Goal: Information Seeking & Learning: Learn about a topic

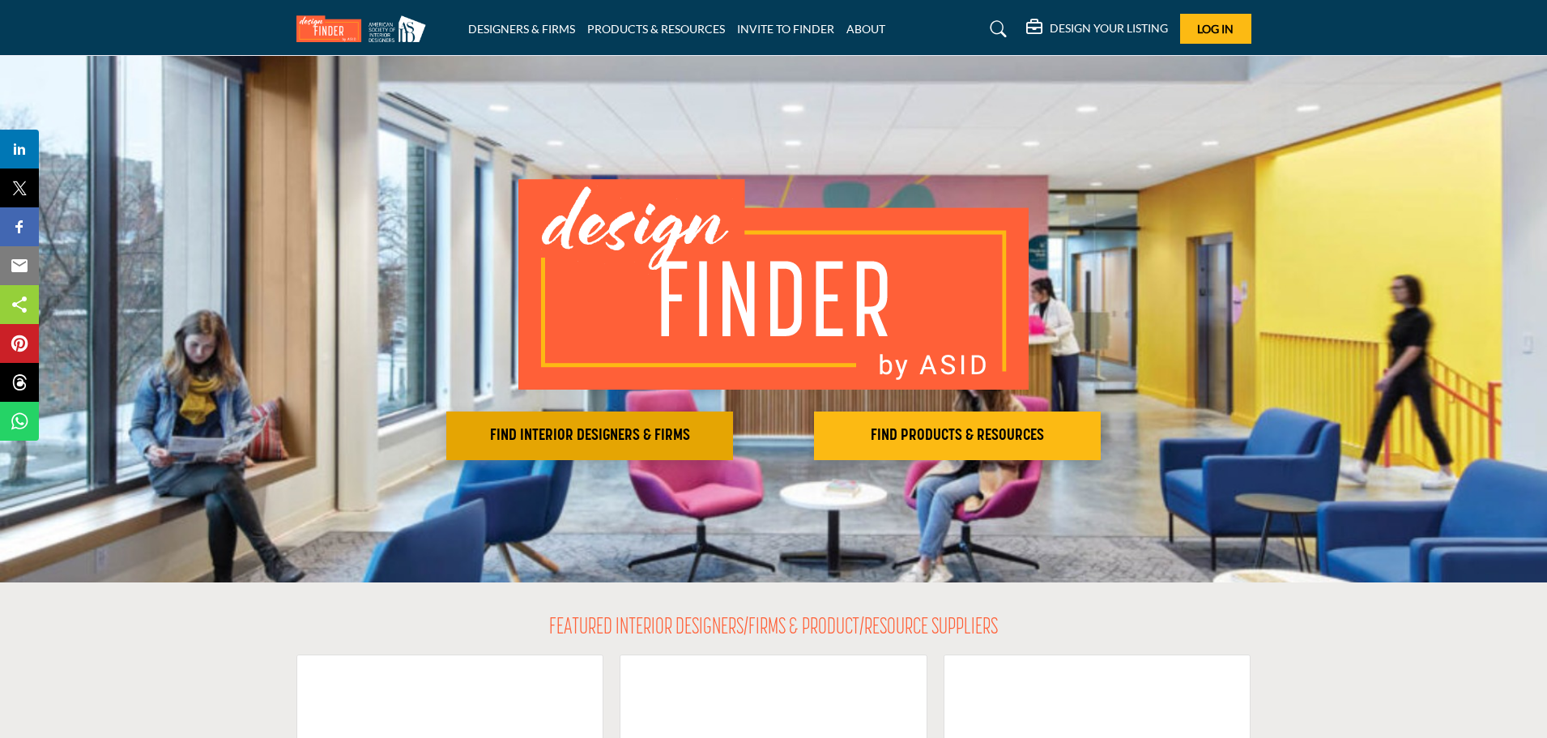
click at [624, 437] on h2 "FIND INTERIOR DESIGNERS & FIRMS" at bounding box center [589, 435] width 277 height 19
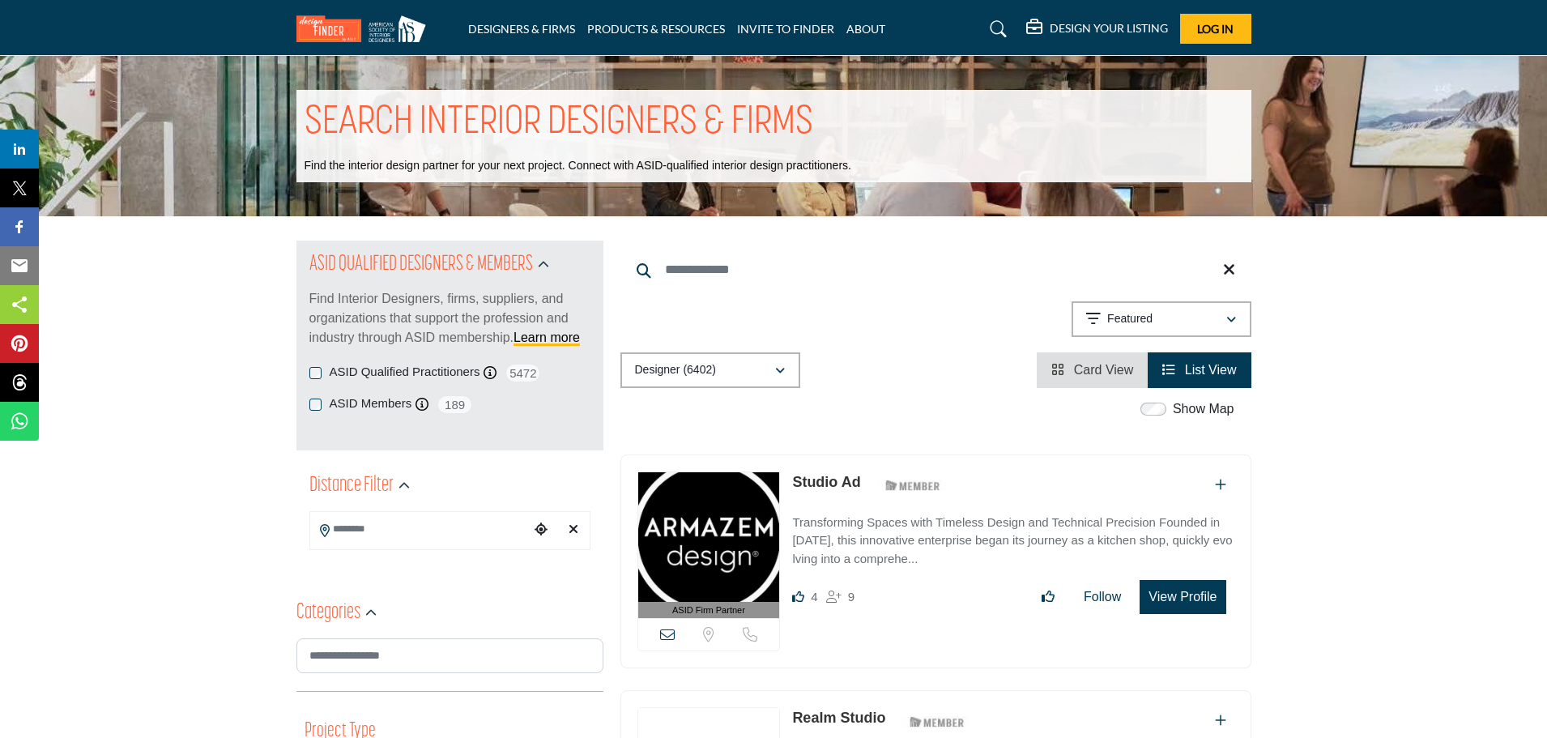
scroll to position [81, 0]
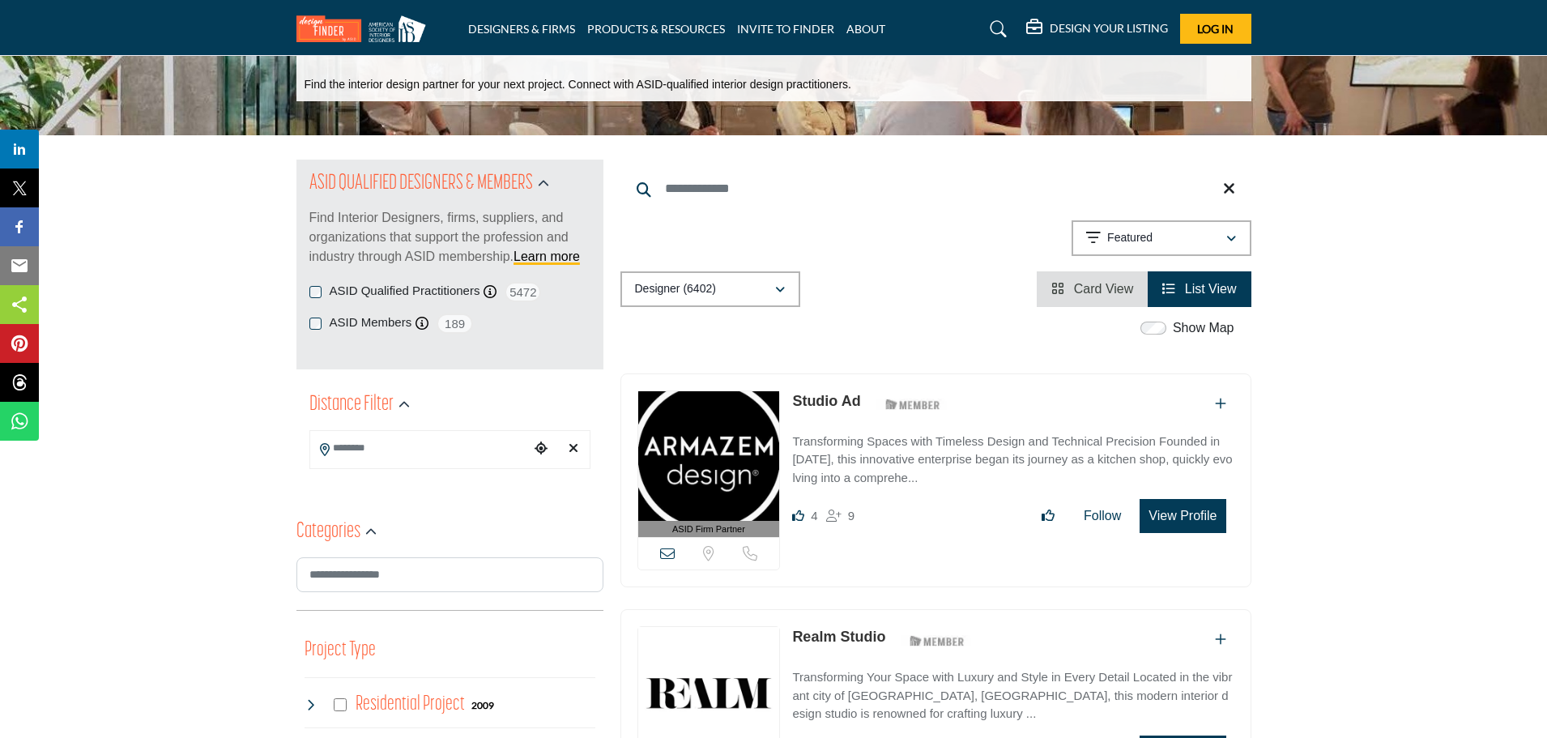
click at [445, 448] on input "Search Location" at bounding box center [419, 449] width 219 height 32
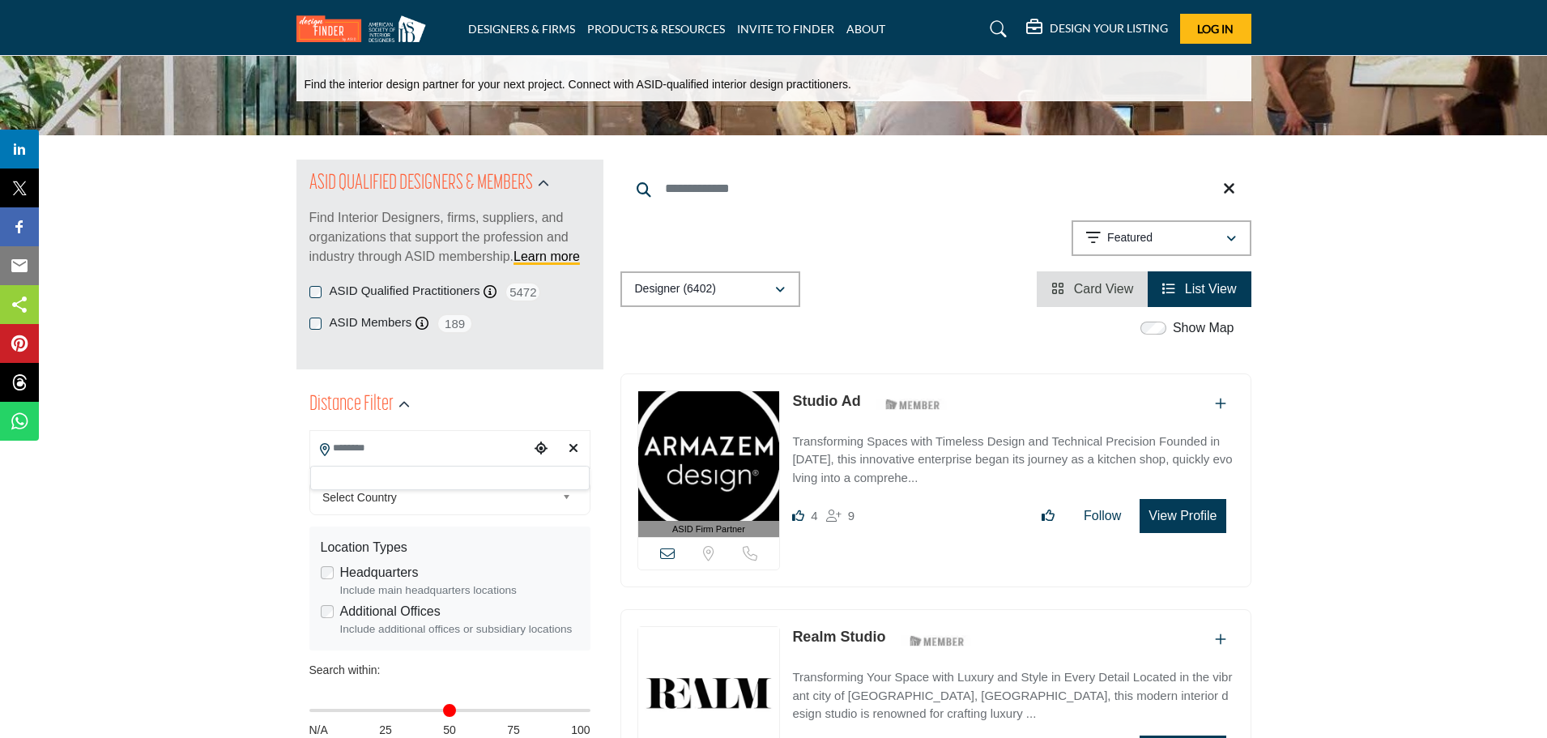
click at [455, 450] on input "Search Location" at bounding box center [419, 449] width 219 height 32
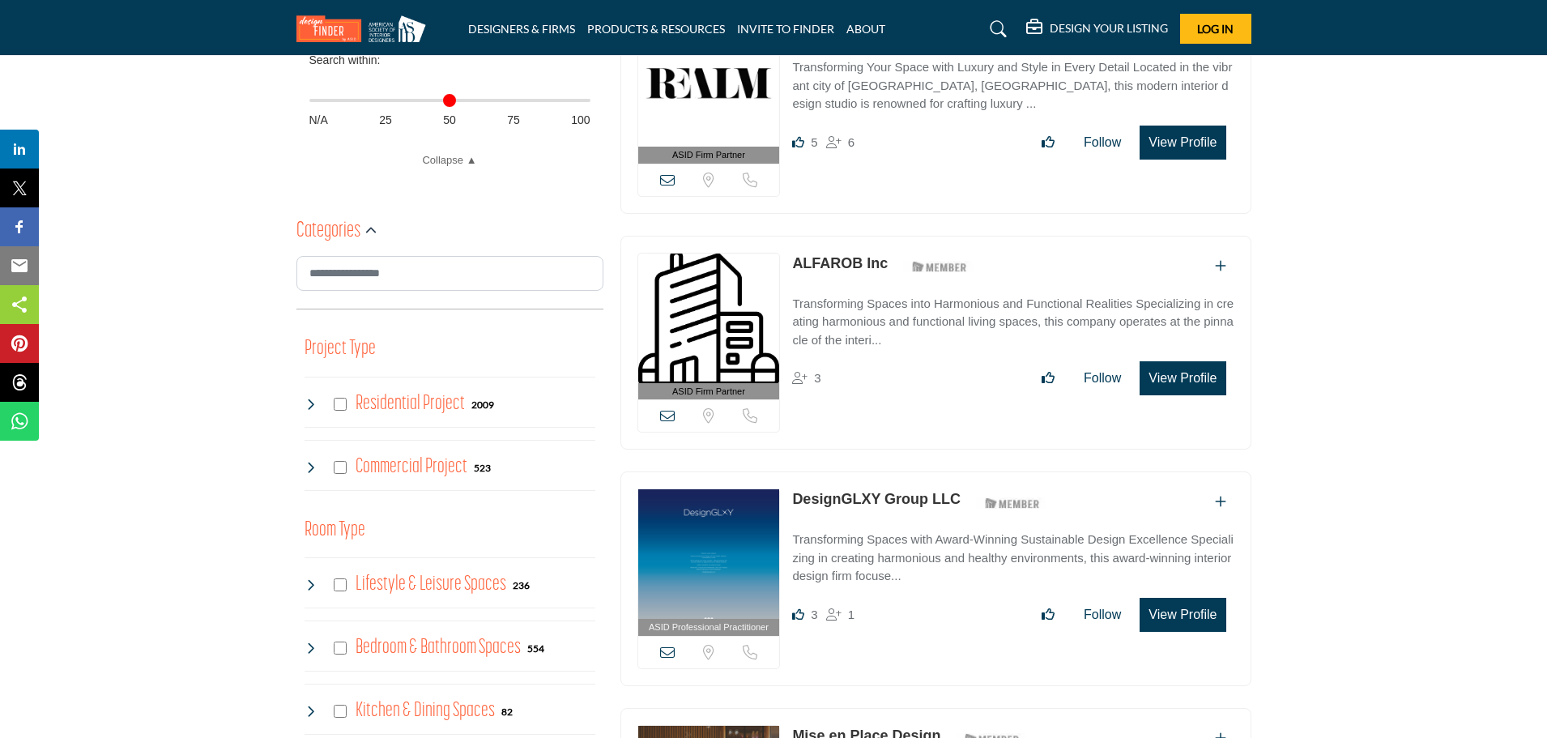
scroll to position [729, 0]
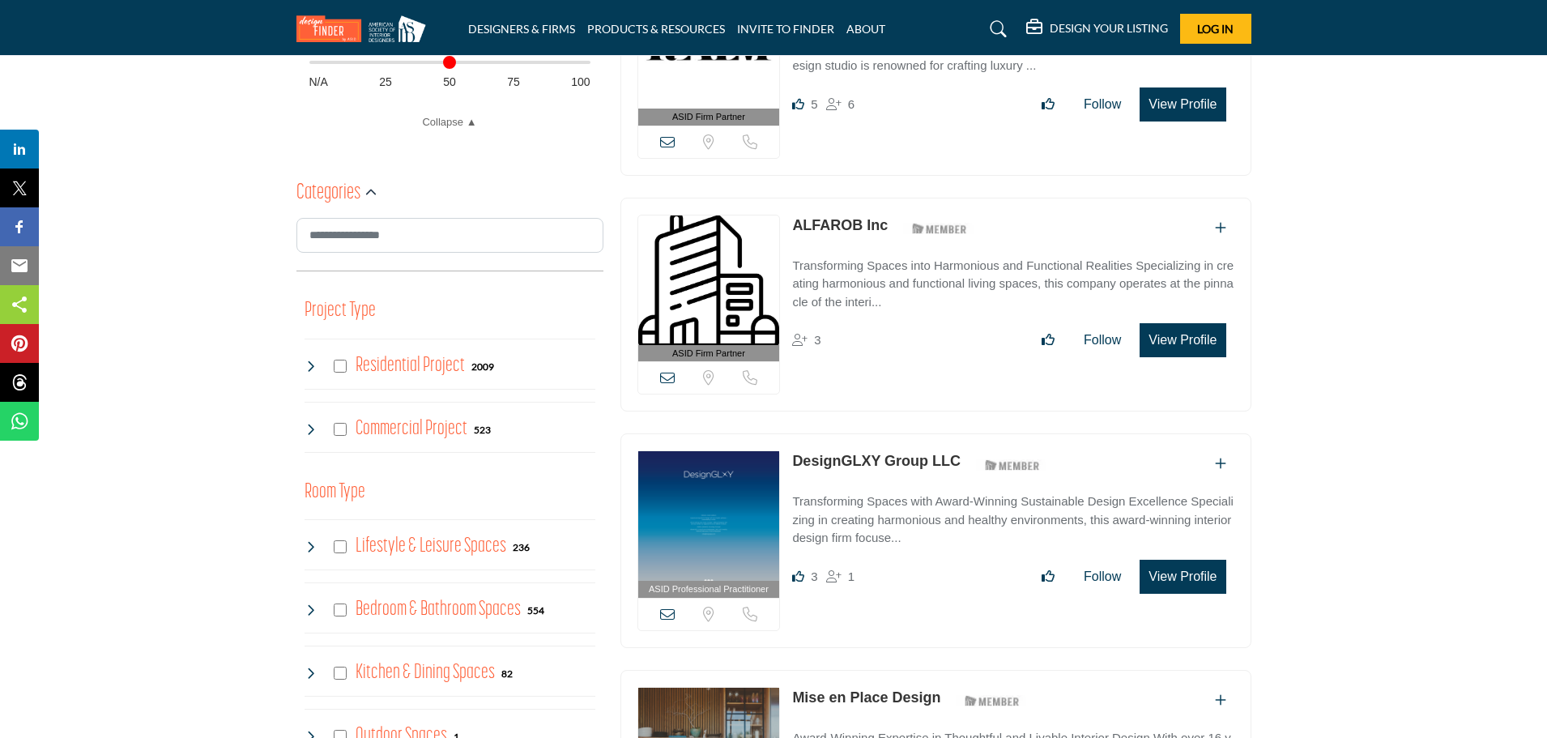
click at [399, 365] on h4 "Residential Project" at bounding box center [410, 366] width 109 height 28
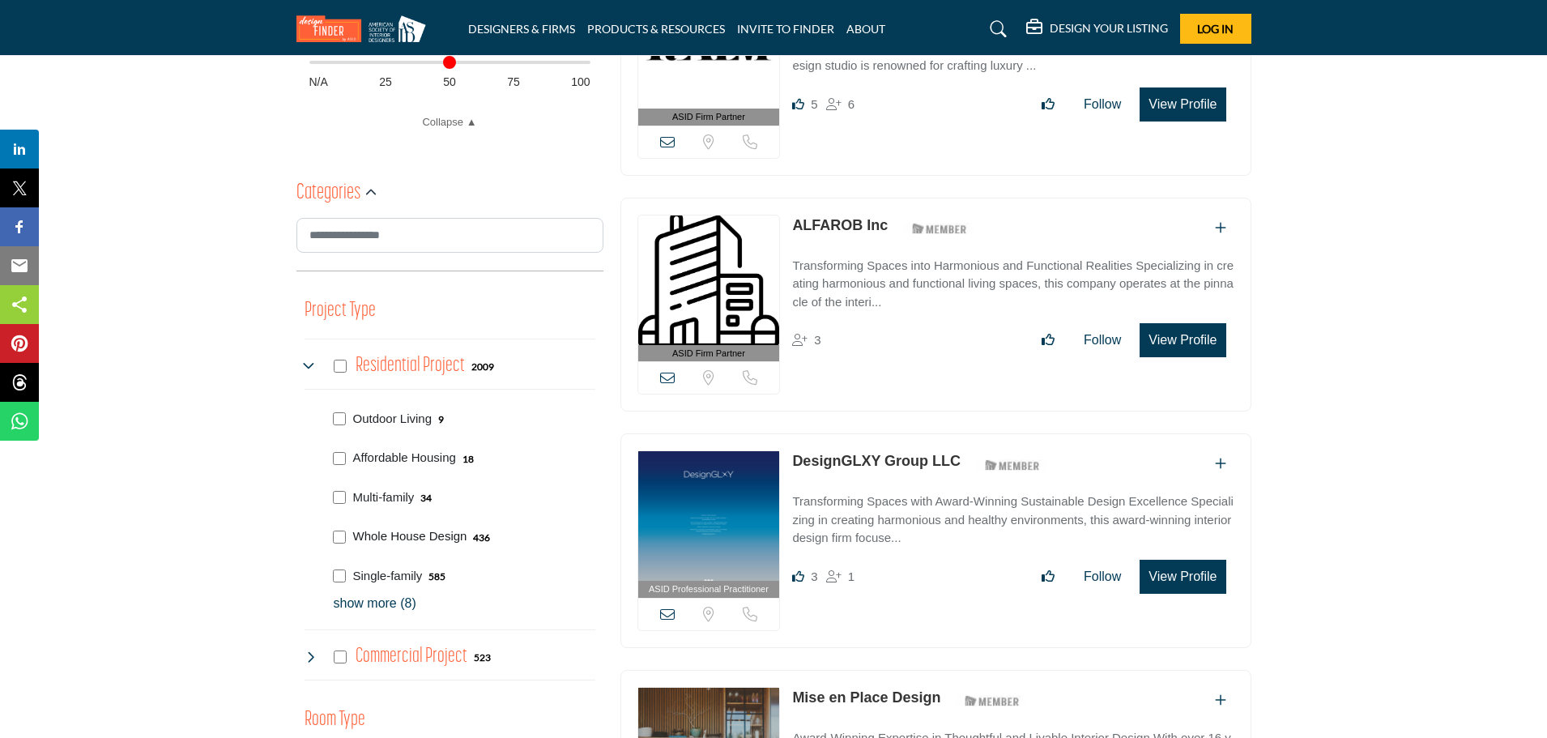
drag, startPoint x: 414, startPoint y: 535, endPoint x: 429, endPoint y: 531, distance: 16.1
click at [416, 535] on p "Whole House Design" at bounding box center [410, 536] width 114 height 19
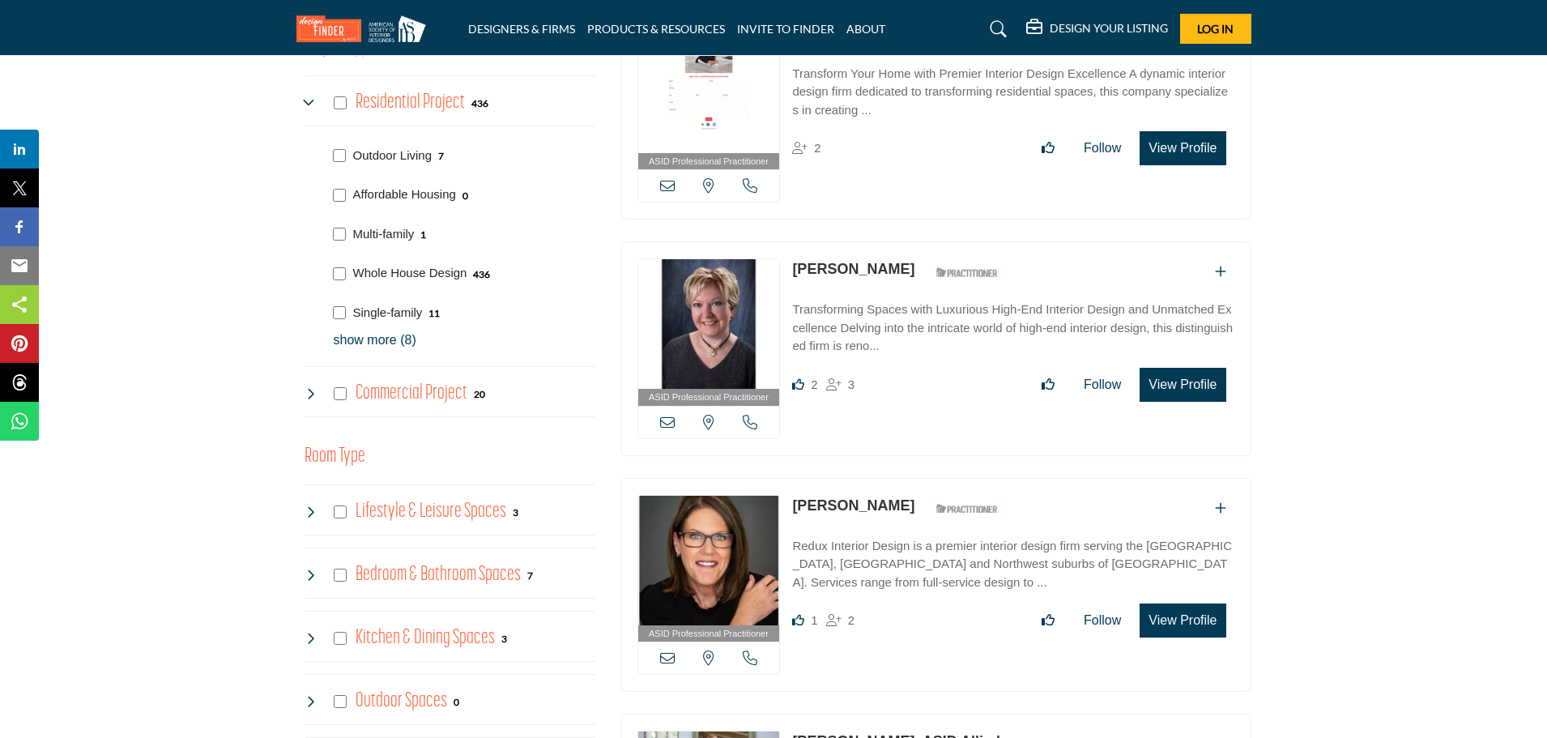
scroll to position [891, 0]
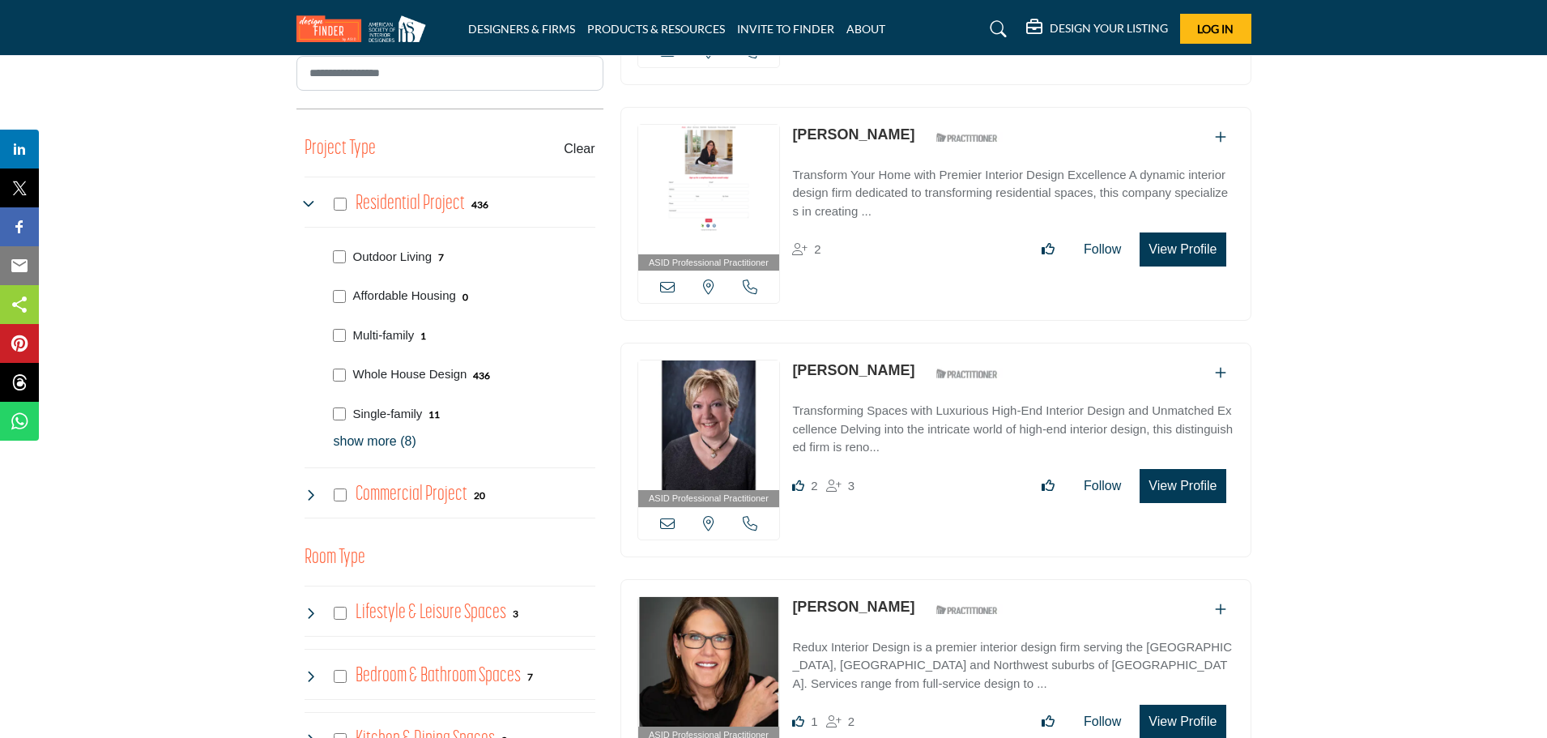
click at [399, 492] on h4 "Commercial Project" at bounding box center [412, 494] width 112 height 28
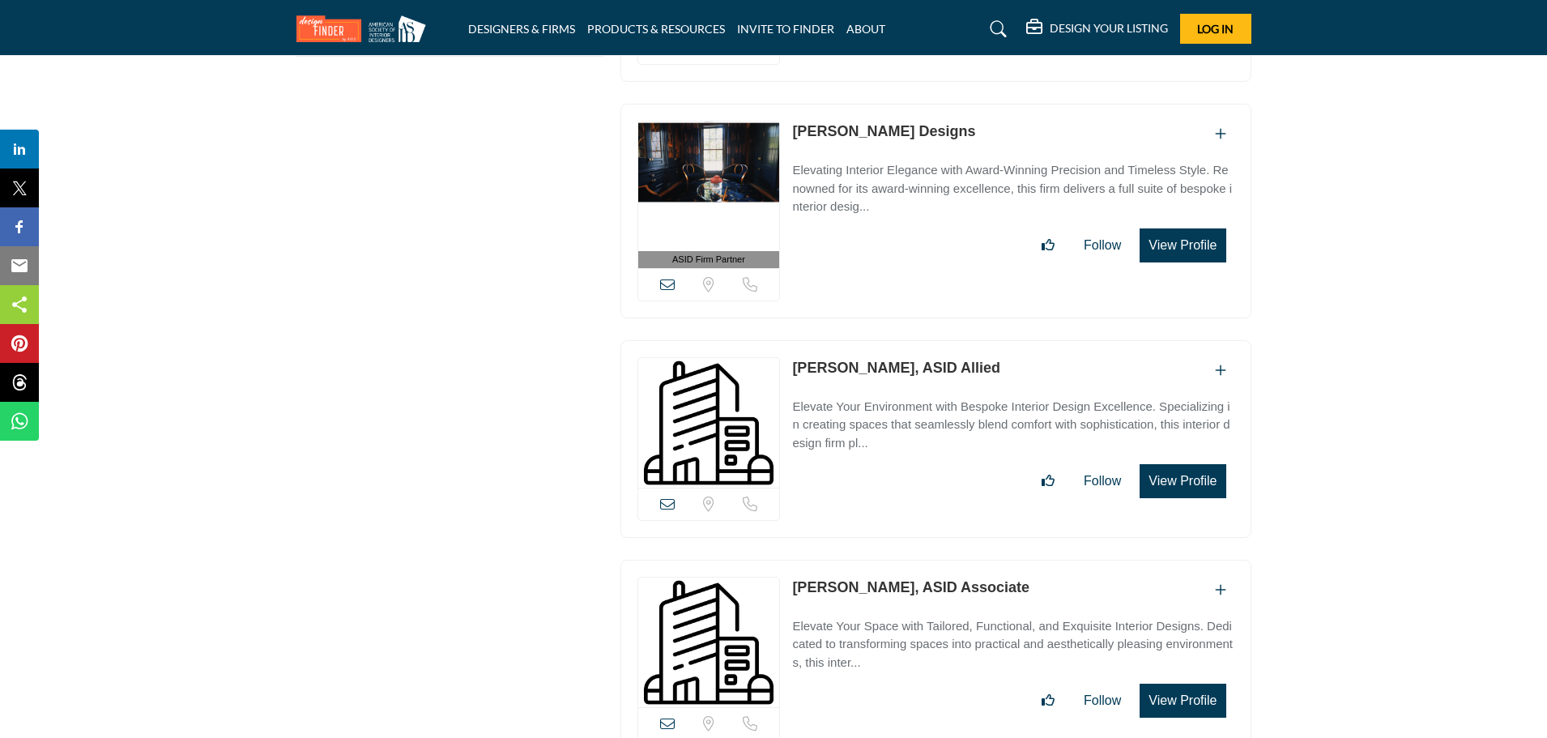
scroll to position [2997, 0]
